Goal: Find specific page/section: Find specific page/section

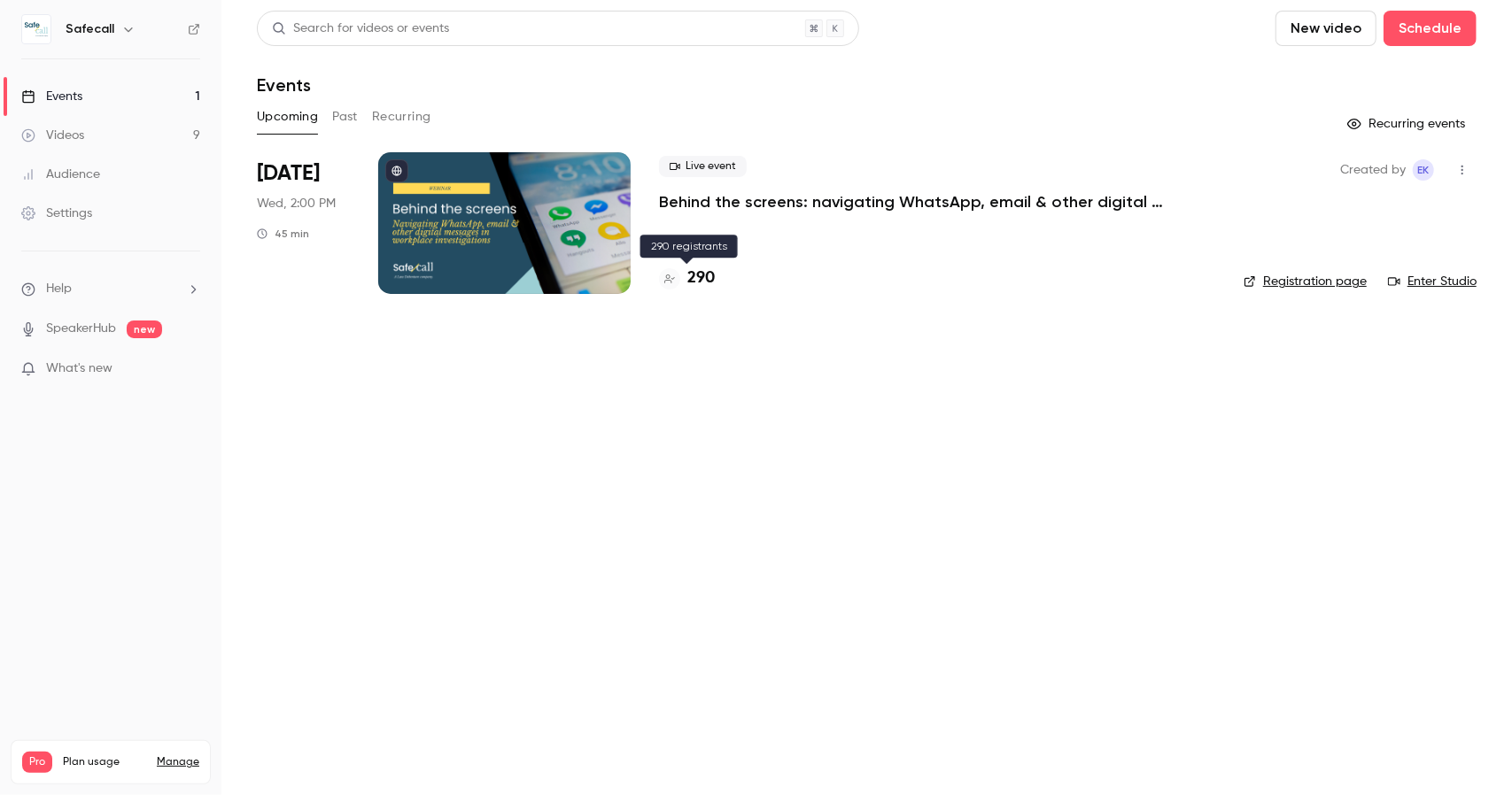
click at [692, 274] on h4 "290" at bounding box center [701, 279] width 27 height 24
click at [709, 277] on h4 "290" at bounding box center [701, 279] width 27 height 24
